Goal: Task Accomplishment & Management: Use online tool/utility

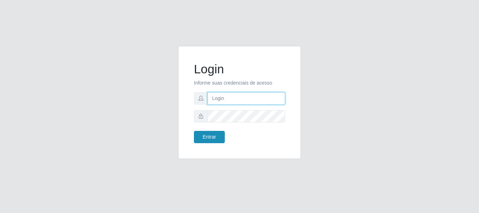
type input "[PERSON_NAME]"
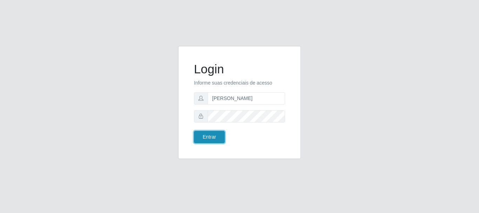
click at [214, 134] on button "Entrar" at bounding box center [209, 137] width 31 height 12
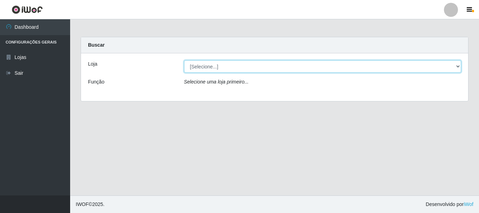
click at [204, 68] on select "[Selecione...] Bemais Supermercados - [GEOGRAPHIC_DATA]" at bounding box center [322, 66] width 277 height 12
select select "249"
click at [184, 60] on select "[Selecione...] Bemais Supermercados - [GEOGRAPHIC_DATA]" at bounding box center [322, 66] width 277 height 12
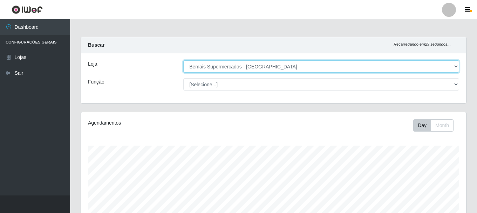
scroll to position [146, 385]
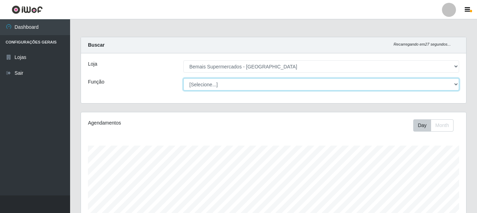
click at [211, 84] on select "[Selecione...] ASG ASG + ASG ++ Auxiliar de Depósito Auxiliar de Depósito + Aux…" at bounding box center [321, 84] width 276 height 12
select select "72"
click at [183, 78] on select "[Selecione...] ASG ASG + ASG ++ Auxiliar de Depósito Auxiliar de Depósito + Aux…" at bounding box center [321, 84] width 276 height 12
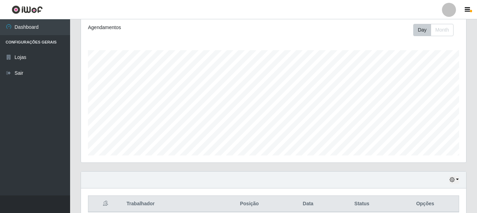
scroll to position [128, 0]
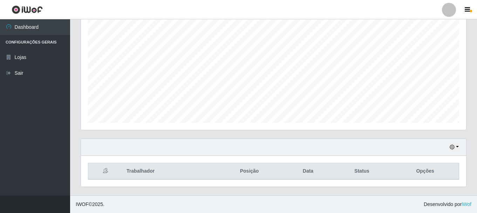
drag, startPoint x: 451, startPoint y: 142, endPoint x: 455, endPoint y: 147, distance: 6.2
click at [455, 146] on div "Hoje 1 dia 3 dias 1 Semana Não encerrados" at bounding box center [273, 147] width 385 height 17
click at [455, 147] on button "button" at bounding box center [455, 147] width 10 height 8
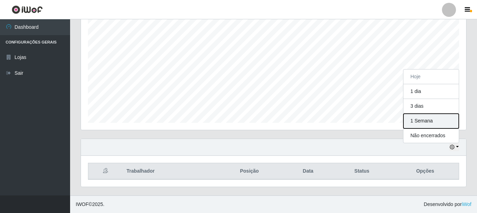
click at [419, 126] on button "1 Semana" at bounding box center [431, 121] width 55 height 15
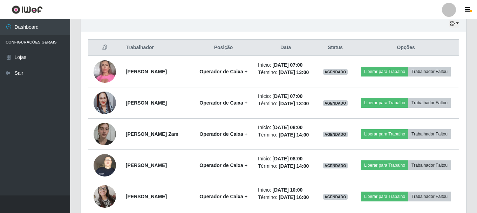
scroll to position [268, 0]
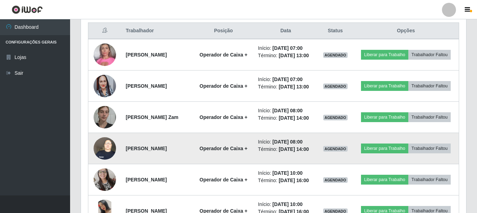
drag, startPoint x: 95, startPoint y: 144, endPoint x: 204, endPoint y: 156, distance: 110.1
click at [206, 157] on tr "Maria da Conceição Silva Lauritzen Operador de Caixa + Início: 24/08/2025, 08:0…" at bounding box center [273, 148] width 371 height 31
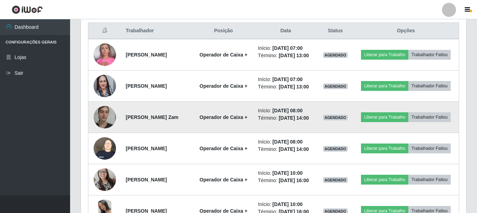
click at [159, 120] on strong "Willian Schafer Zam" at bounding box center [152, 117] width 53 height 6
click at [191, 130] on td "Willian Schafer Zam" at bounding box center [158, 117] width 72 height 31
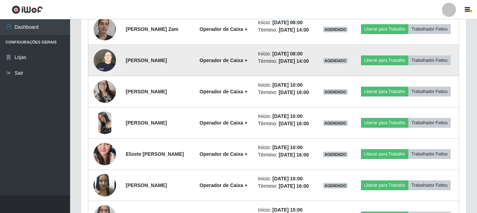
scroll to position [374, 0]
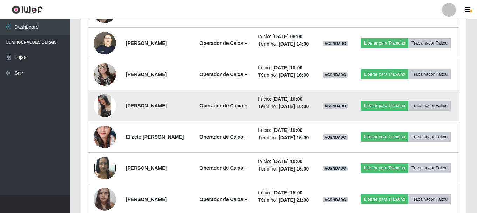
click at [110, 117] on img at bounding box center [105, 105] width 22 height 22
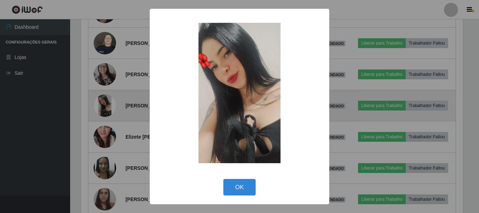
click at [110, 127] on div "× OK Cancel" at bounding box center [239, 106] width 479 height 213
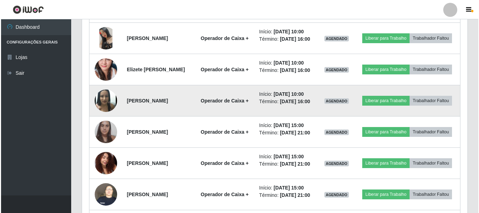
scroll to position [444, 0]
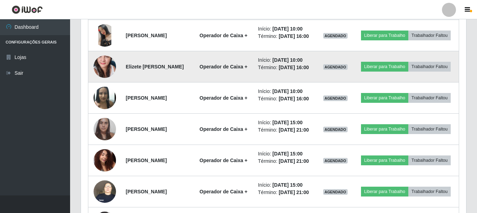
click at [109, 90] on img at bounding box center [105, 66] width 22 height 47
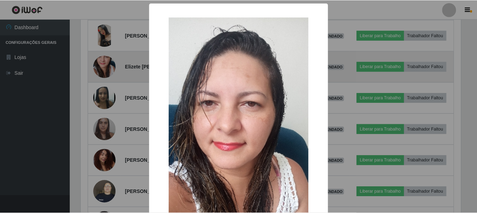
scroll to position [146, 382]
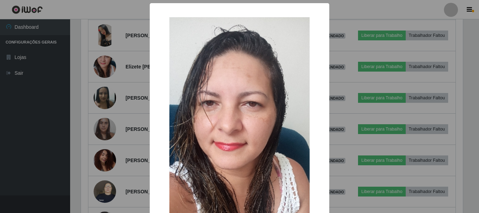
click at [108, 99] on div "× OK Cancel" at bounding box center [239, 106] width 479 height 213
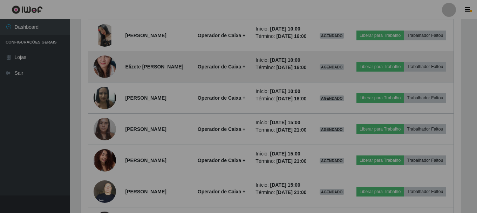
scroll to position [146, 385]
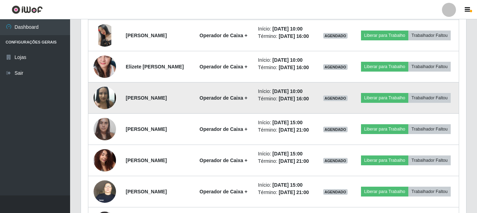
click at [99, 112] on img at bounding box center [105, 97] width 22 height 27
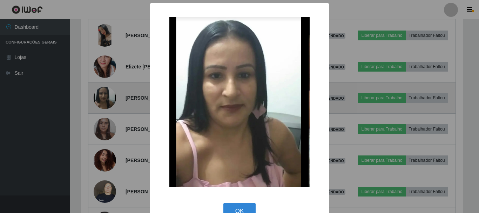
click at [99, 137] on div "× OK Cancel" at bounding box center [239, 106] width 479 height 213
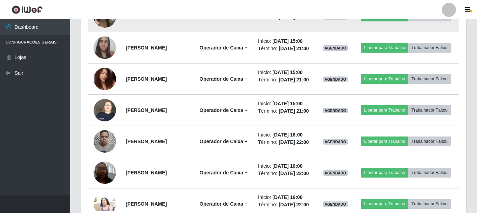
scroll to position [549, 0]
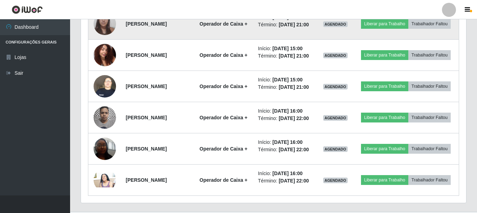
click at [107, 39] on img at bounding box center [105, 24] width 22 height 30
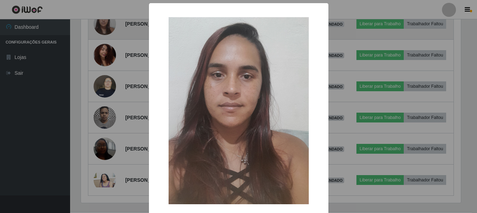
scroll to position [146, 382]
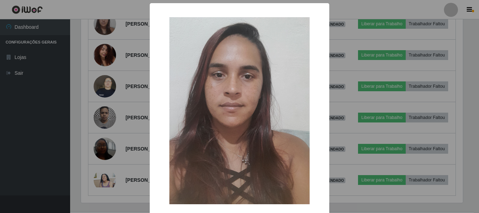
click at [108, 69] on div "× OK Cancel" at bounding box center [239, 106] width 479 height 213
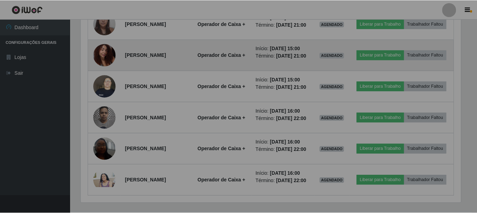
scroll to position [146, 385]
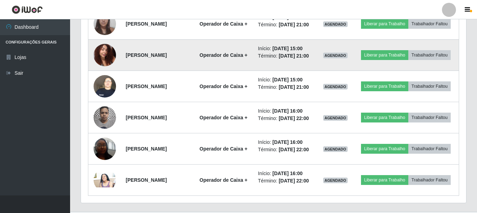
click at [110, 70] on img at bounding box center [105, 55] width 22 height 30
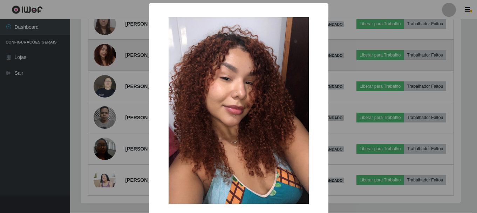
scroll to position [146, 382]
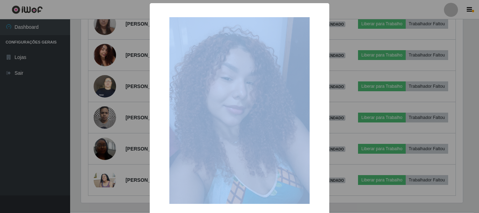
click at [110, 103] on div "× OK Cancel" at bounding box center [239, 106] width 479 height 213
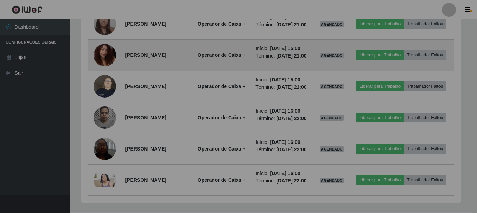
scroll to position [0, 0]
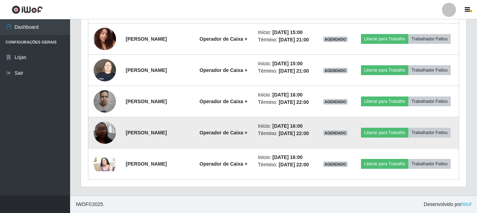
click at [102, 147] on img at bounding box center [105, 132] width 22 height 30
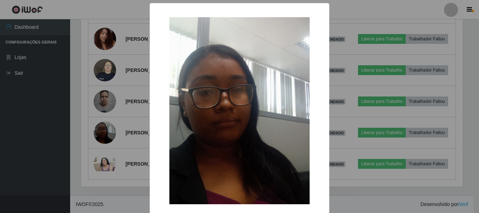
click at [105, 149] on div "× OK Cancel" at bounding box center [239, 106] width 479 height 213
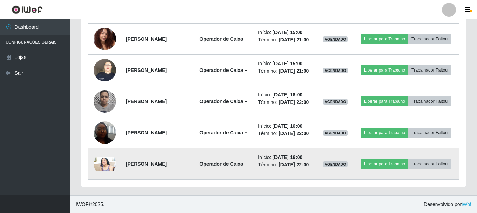
click at [103, 156] on img at bounding box center [105, 163] width 22 height 15
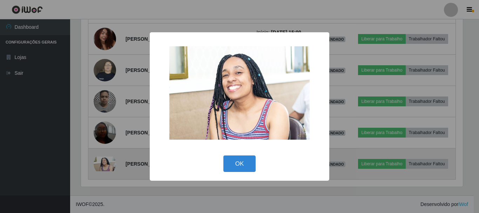
click at [103, 155] on div "× OK Cancel" at bounding box center [239, 106] width 479 height 213
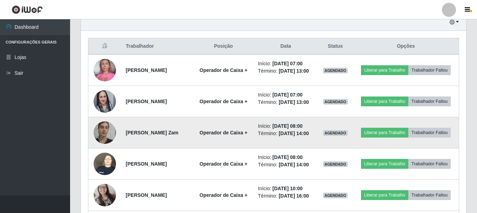
click at [103, 143] on img at bounding box center [105, 132] width 22 height 30
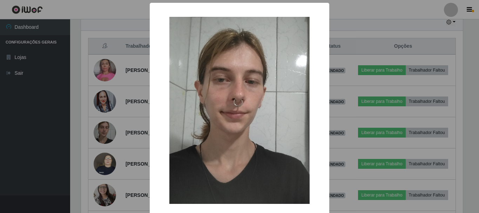
click at [133, 135] on div "× OK Cancel" at bounding box center [239, 106] width 479 height 213
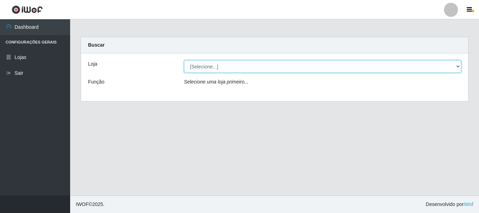
click at [220, 70] on select "[Selecione...] Bemais Supermercados - [GEOGRAPHIC_DATA]" at bounding box center [322, 66] width 277 height 12
select select "249"
click at [184, 60] on select "[Selecione...] Bemais Supermercados - [GEOGRAPHIC_DATA]" at bounding box center [322, 66] width 277 height 12
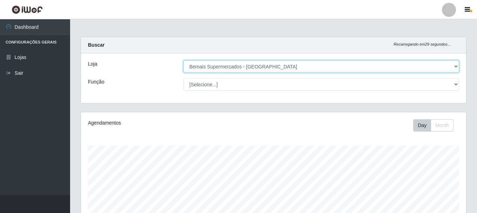
scroll to position [146, 385]
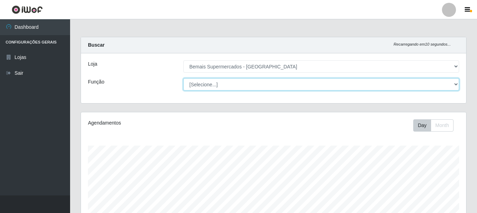
click at [215, 83] on select "[Selecione...] ASG ASG + ASG ++ Auxiliar de Depósito Auxiliar de Depósito + Aux…" at bounding box center [321, 84] width 276 height 12
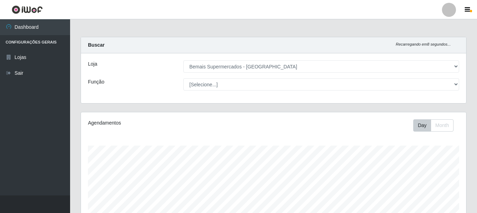
click at [143, 98] on div "Loja [Selecione...] Bemais Supermercados - Três Ruas Função [Selecione...] ASG …" at bounding box center [273, 78] width 385 height 50
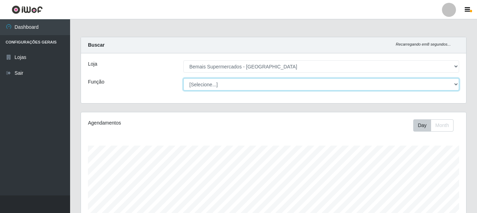
click at [203, 87] on select "[Selecione...] ASG ASG + ASG ++ Auxiliar de Depósito Auxiliar de Depósito + Aux…" at bounding box center [321, 84] width 276 height 12
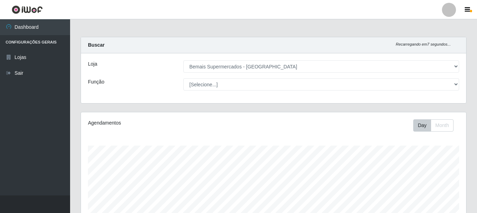
click at [146, 95] on div "Loja [Selecione...] Bemais Supermercados - Três Ruas Função [Selecione...] ASG …" at bounding box center [273, 78] width 385 height 50
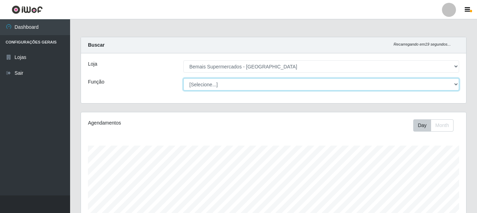
drag, startPoint x: 219, startPoint y: 84, endPoint x: 210, endPoint y: 84, distance: 9.1
click at [219, 84] on select "[Selecione...] ASG ASG + ASG ++ Auxiliar de Depósito Auxiliar de Depósito + Aux…" at bounding box center [321, 84] width 276 height 12
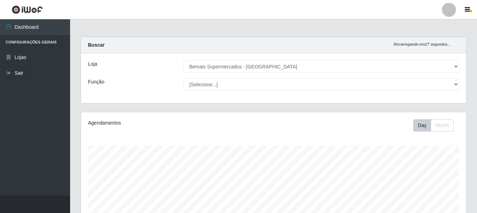
click at [126, 91] on div "Loja [Selecione...] Bemais Supermercados - Três Ruas Função [Selecione...] ASG …" at bounding box center [273, 78] width 385 height 50
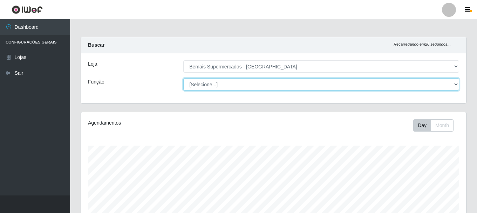
click at [197, 82] on select "[Selecione...] ASG ASG + ASG ++ Auxiliar de Depósito Auxiliar de Depósito + Aux…" at bounding box center [321, 84] width 276 height 12
select select "72"
click at [183, 78] on select "[Selecione...] ASG ASG + ASG ++ Auxiliar de Depósito Auxiliar de Depósito + Aux…" at bounding box center [321, 84] width 276 height 12
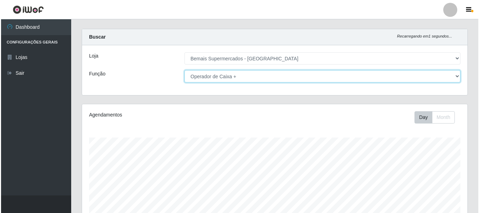
scroll to position [0, 0]
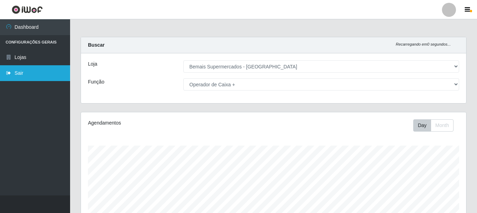
click at [35, 74] on link "Sair" at bounding box center [35, 73] width 70 height 16
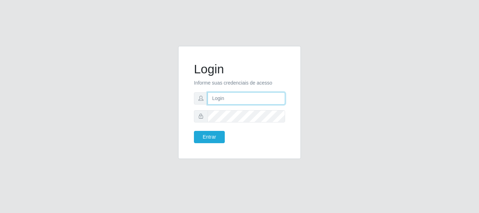
type input "[PERSON_NAME]"
